Goal: Find specific page/section: Find specific page/section

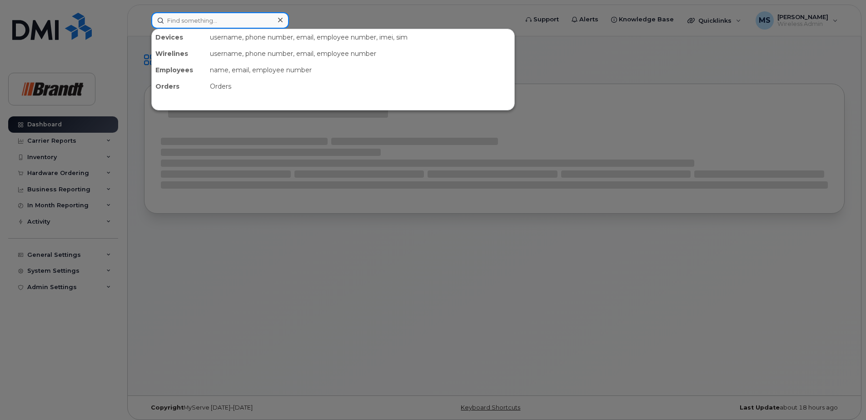
paste input "8076326821"
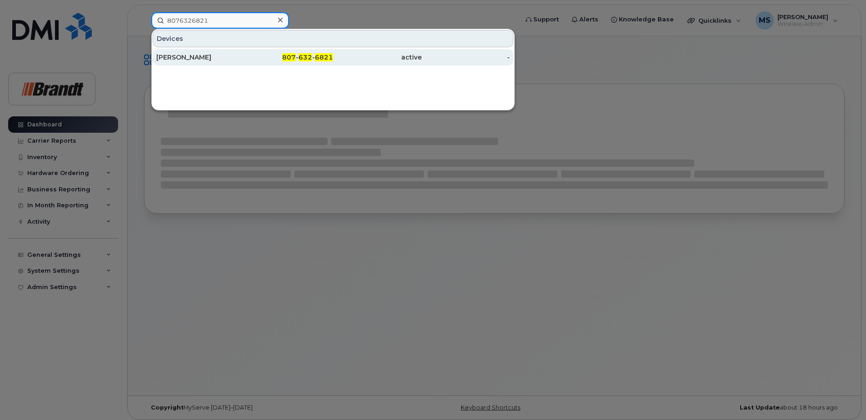
type input "8076326821"
click at [306, 55] on span "632" at bounding box center [306, 57] width 14 height 8
